Goal: Task Accomplishment & Management: Manage account settings

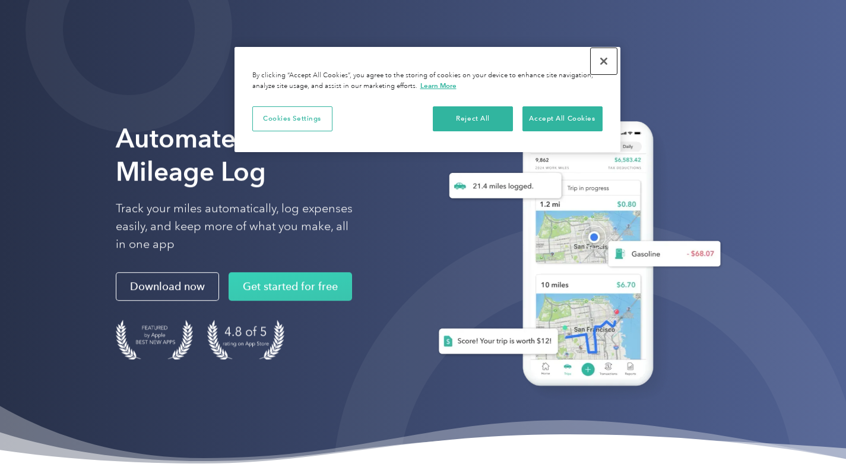
click at [604, 64] on button "Close" at bounding box center [604, 61] width 26 height 26
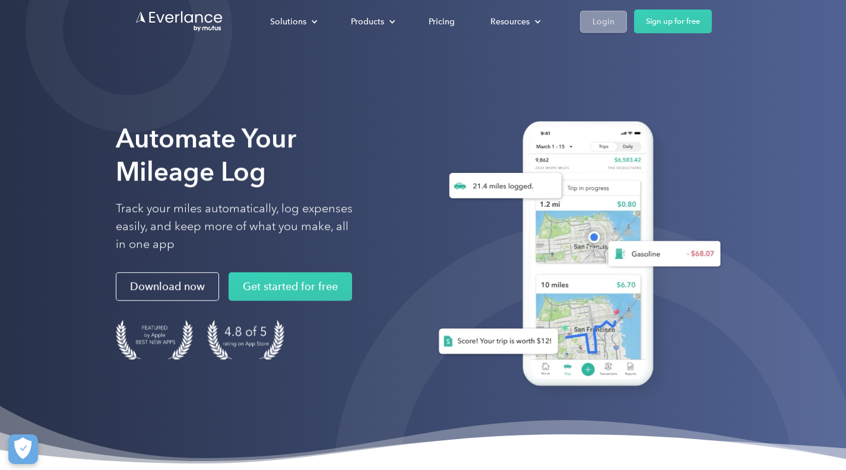
click at [596, 17] on div "Login" at bounding box center [604, 21] width 22 height 15
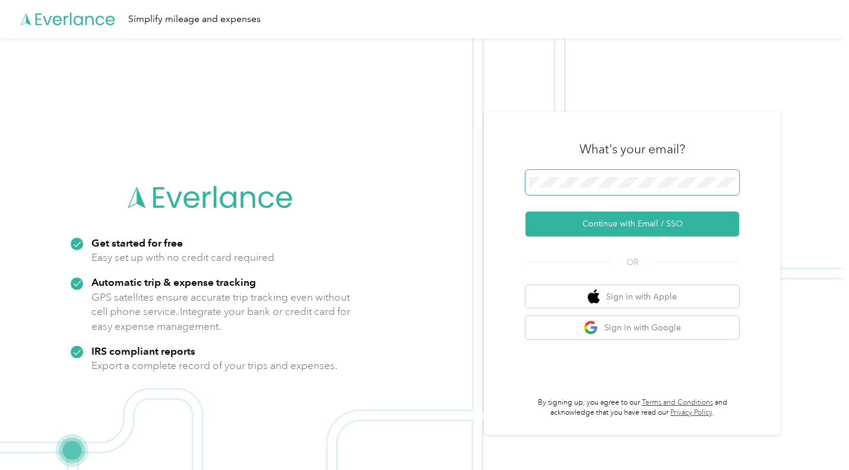
click at [561, 176] on span at bounding box center [633, 182] width 214 height 25
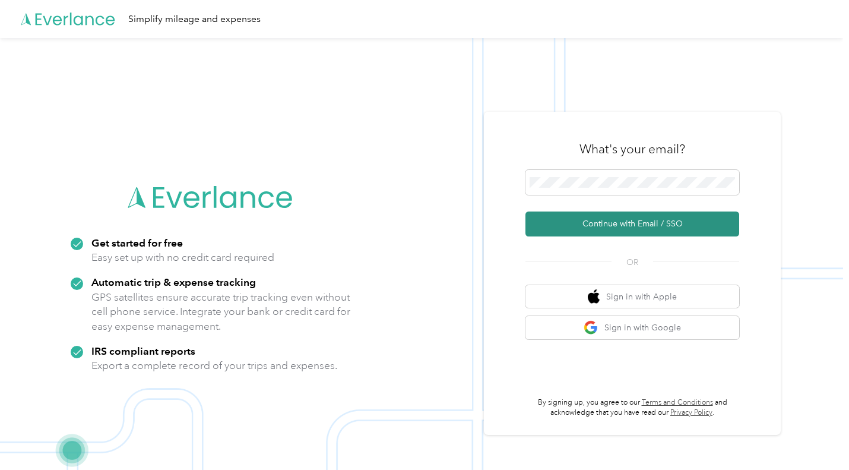
click at [604, 229] on button "Continue with Email / SSO" at bounding box center [633, 223] width 214 height 25
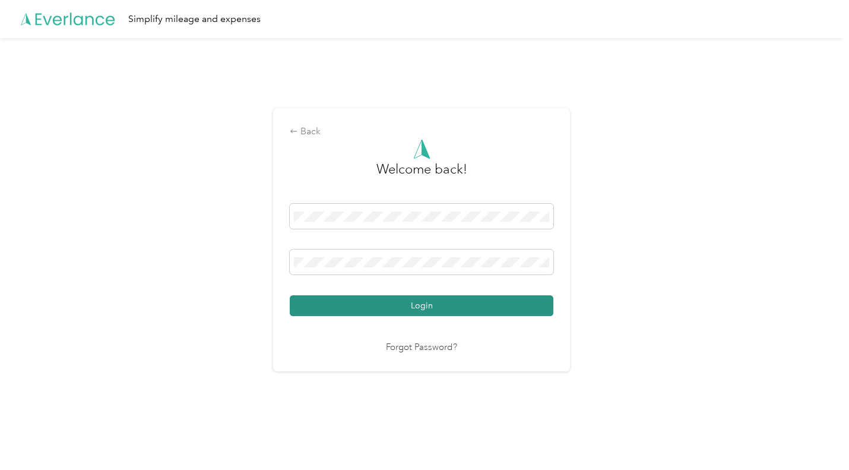
click at [440, 307] on button "Login" at bounding box center [422, 305] width 264 height 21
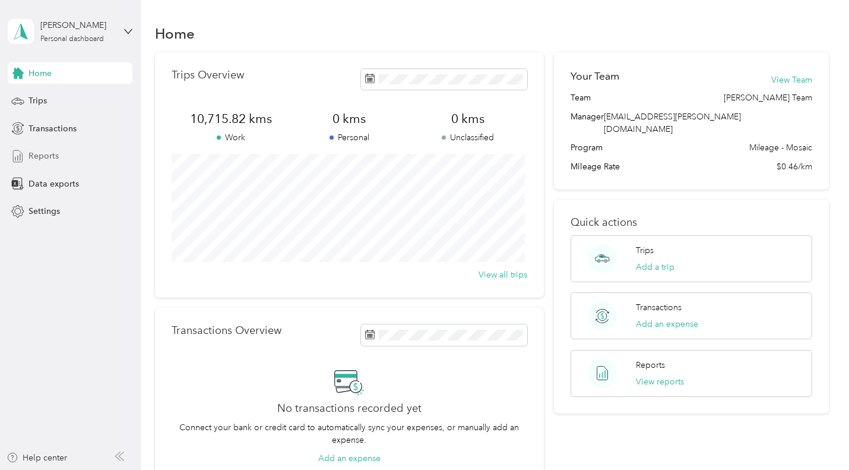
click at [55, 154] on span "Reports" at bounding box center [44, 156] width 30 height 12
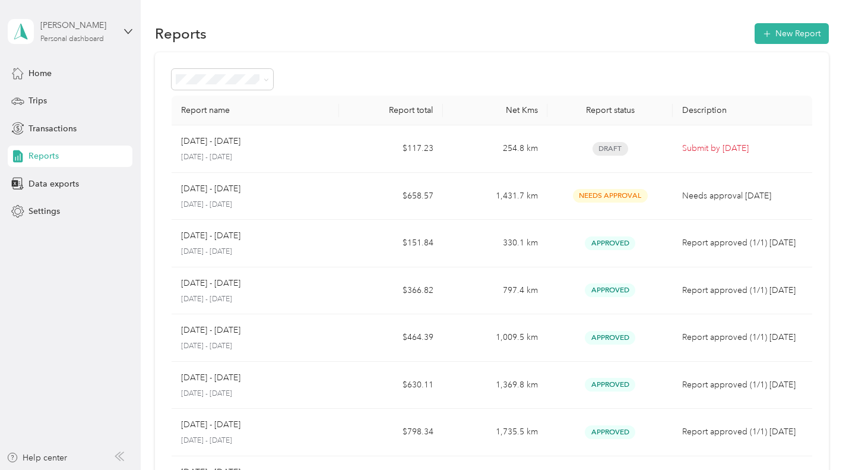
click at [64, 36] on div "Personal dashboard" at bounding box center [72, 39] width 64 height 7
click at [86, 101] on div "Log out" at bounding box center [201, 97] width 368 height 21
